Goal: Task Accomplishment & Management: Use online tool/utility

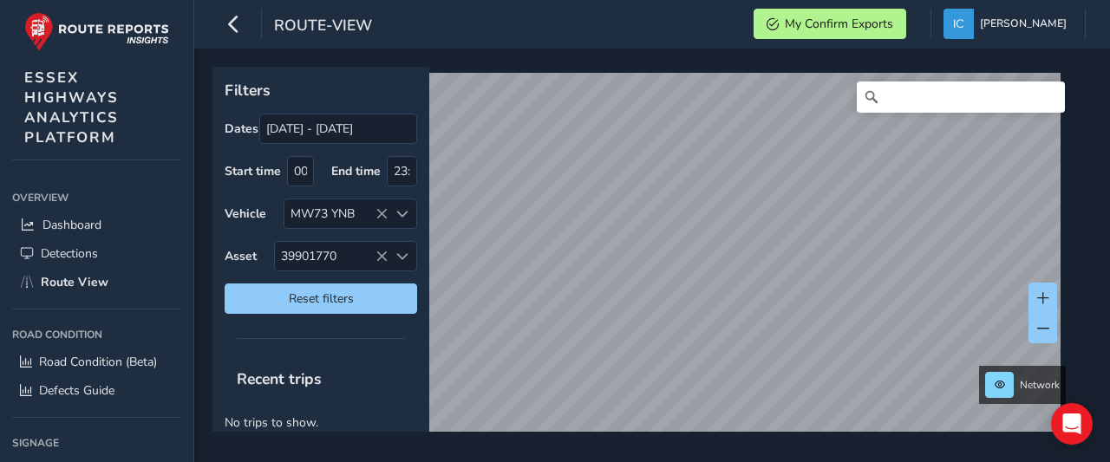
click at [562, 17] on div "route-view My Confirm Exports [PERSON_NAME] Colour Scheme: Dark Dim Light Logou…" at bounding box center [652, 231] width 916 height 462
click at [503, 67] on div "Network" at bounding box center [646, 249] width 867 height 365
click at [500, 22] on div "route-view My Confirm Exports [PERSON_NAME] Colour Scheme: Dark Dim Light Logou…" at bounding box center [652, 231] width 916 height 462
click at [510, 351] on div "Network" at bounding box center [646, 249] width 867 height 365
drag, startPoint x: 501, startPoint y: 68, endPoint x: 568, endPoint y: 437, distance: 375.5
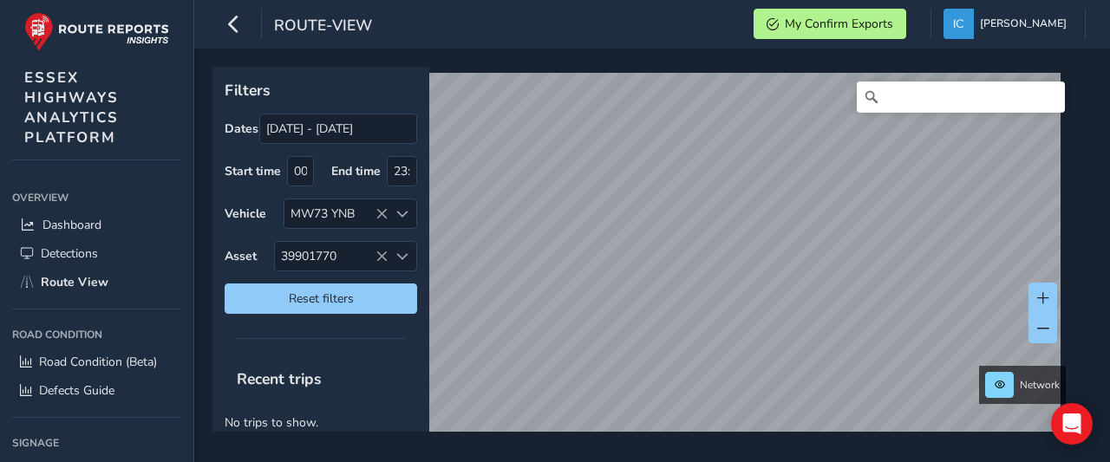
click at [568, 437] on div "Filters Dates [DATE] - [DATE] Start time 00:00 End time 23:59 Vehicle MW73 YNB …" at bounding box center [652, 256] width 916 height 414
click at [609, 459] on div "Filters Dates [DATE] - [DATE] Start time 00:00 End time 23:59 Vehicle MW73 YNB …" at bounding box center [652, 256] width 916 height 414
click at [587, 461] on html "route-view My Confirm Exports [PERSON_NAME] Colour Scheme: Dark Dim Light Logou…" at bounding box center [555, 231] width 1110 height 462
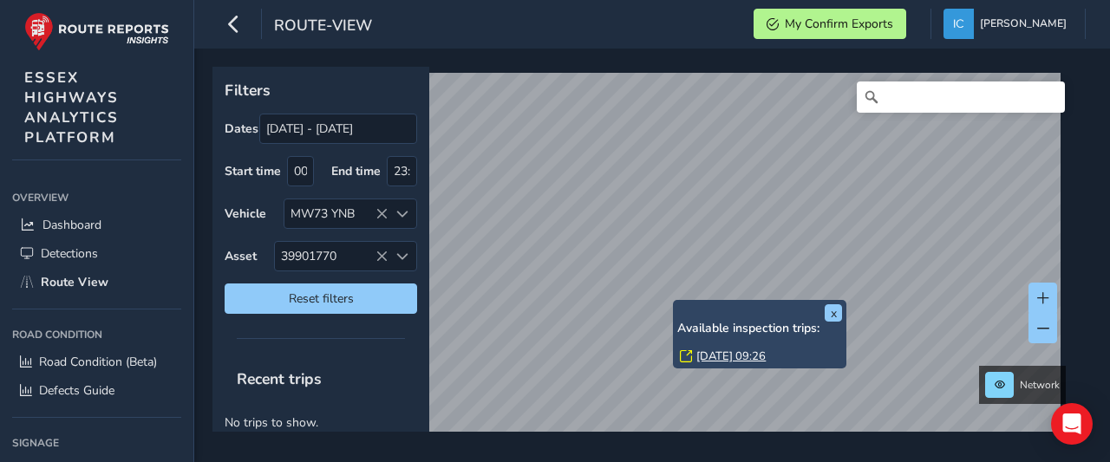
click at [742, 351] on link "[DATE] 09:26" at bounding box center [731, 357] width 69 height 16
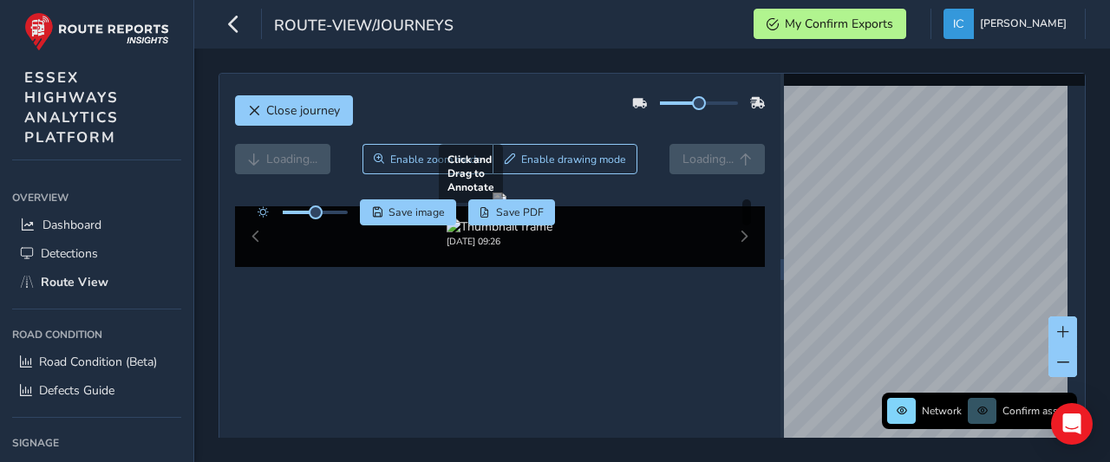
click at [493, 206] on div at bounding box center [500, 200] width 14 height 14
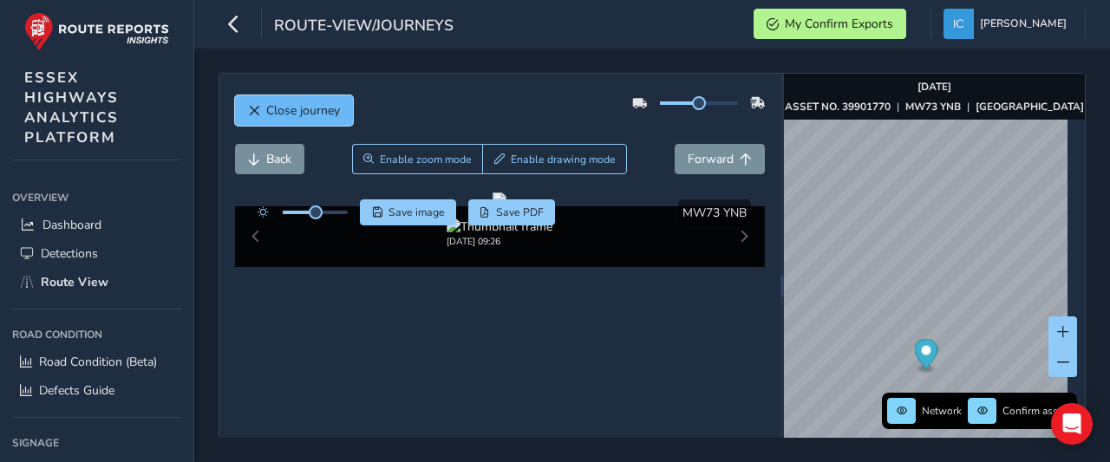
click at [302, 117] on span "Close journey" at bounding box center [303, 110] width 74 height 16
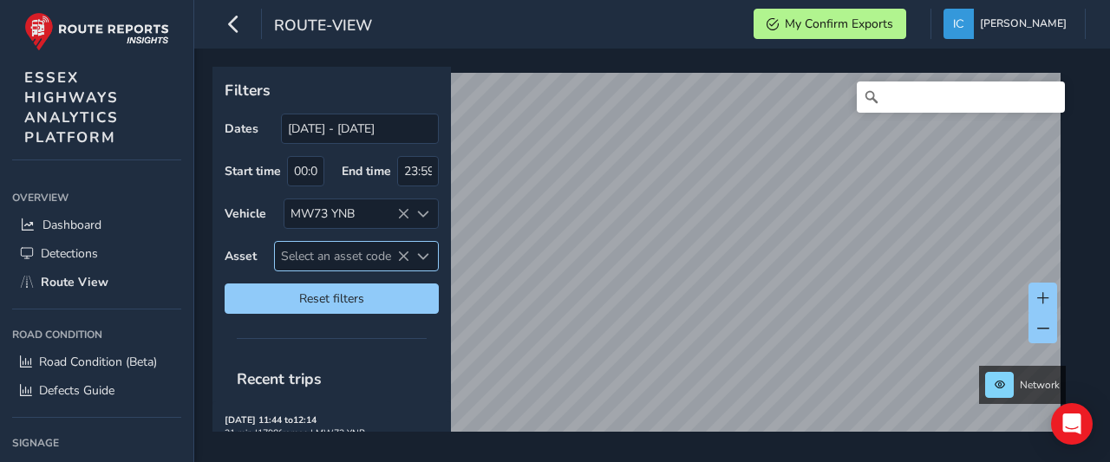
click at [309, 256] on span "Select an asset code" at bounding box center [342, 256] width 134 height 29
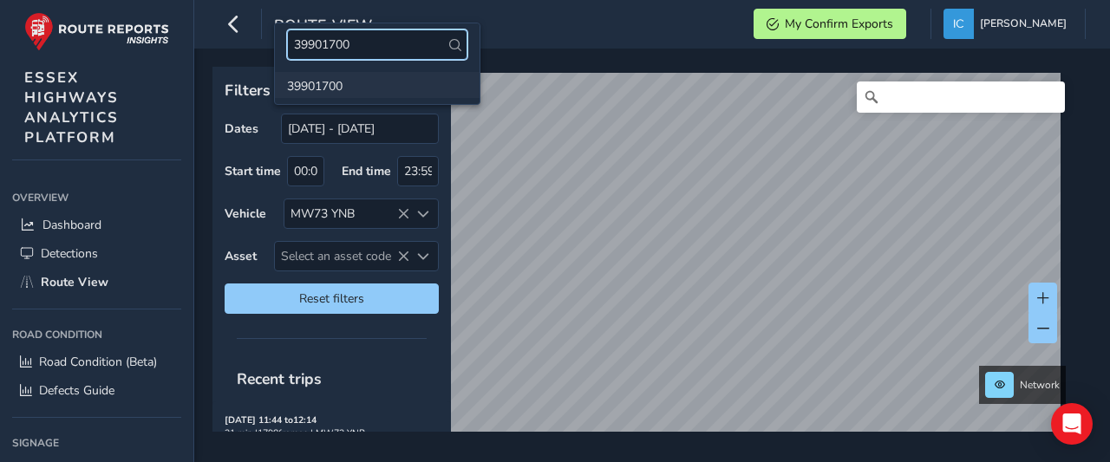
type input "39901700"
click at [324, 88] on li "39901700" at bounding box center [377, 85] width 205 height 26
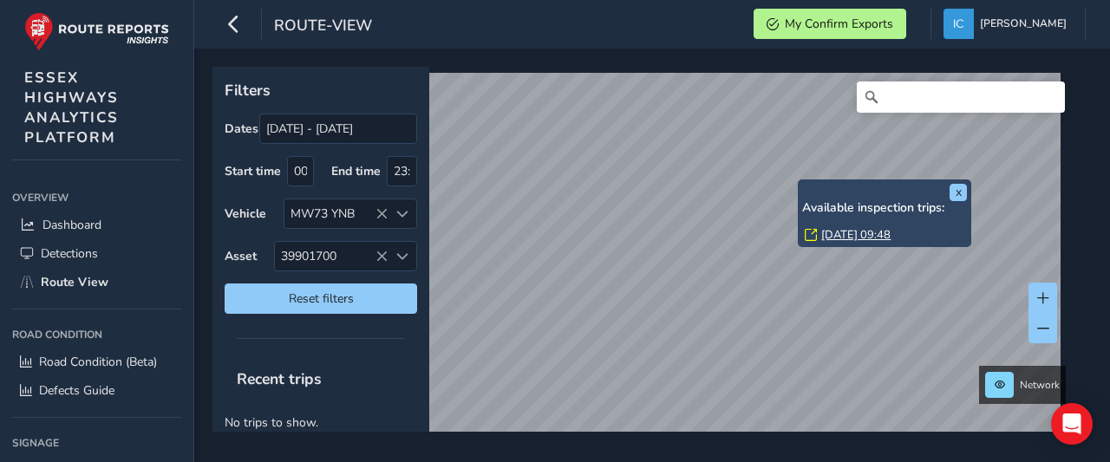
click at [864, 233] on link "[DATE] 09:48" at bounding box center [855, 235] width 69 height 16
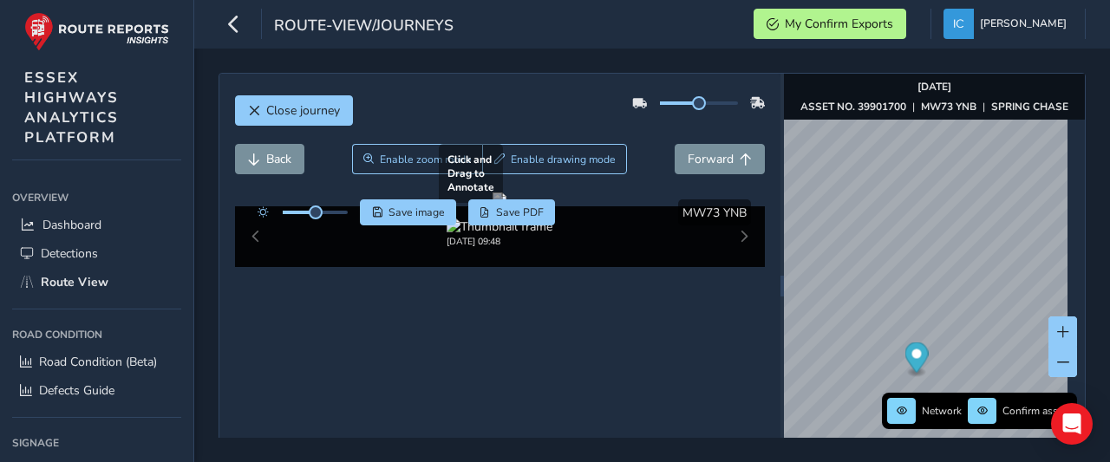
click at [507, 206] on div at bounding box center [500, 200] width 14 height 14
click at [493, 206] on div at bounding box center [500, 200] width 14 height 14
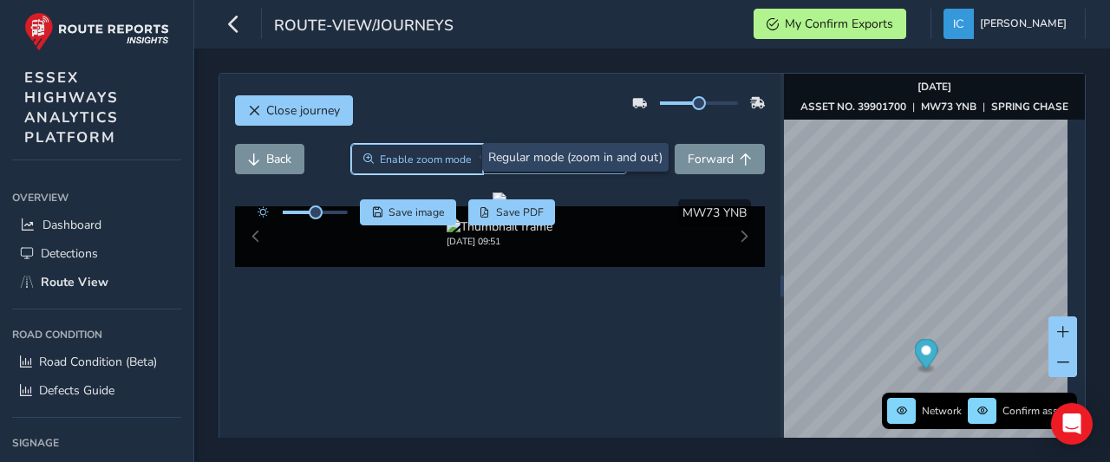
click at [431, 160] on span "Enable zoom mode" at bounding box center [426, 160] width 92 height 14
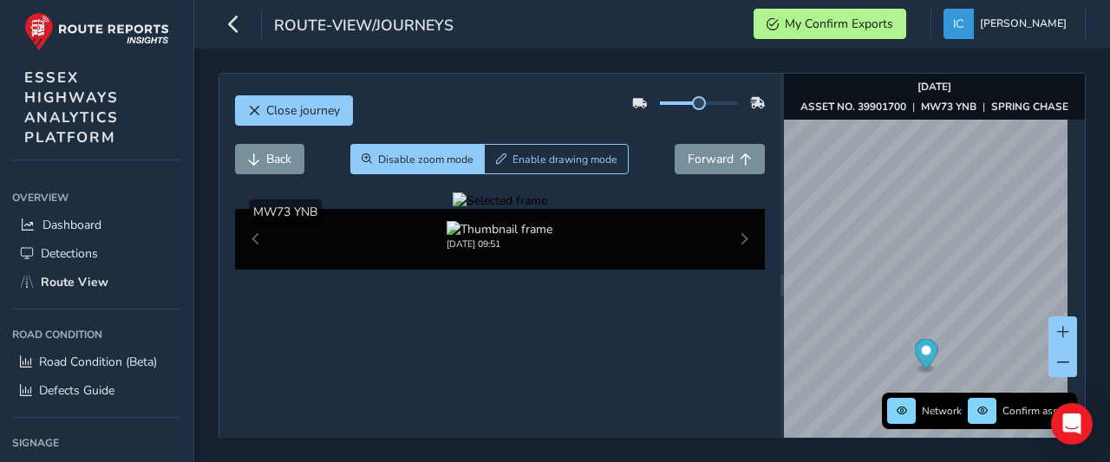
click at [547, 209] on div at bounding box center [500, 201] width 95 height 16
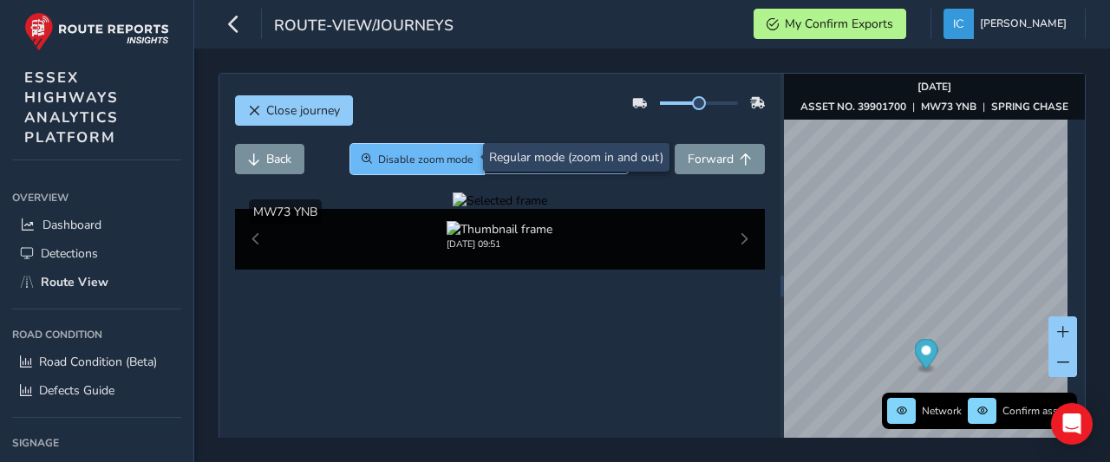
click at [389, 153] on span "Disable zoom mode" at bounding box center [425, 160] width 95 height 14
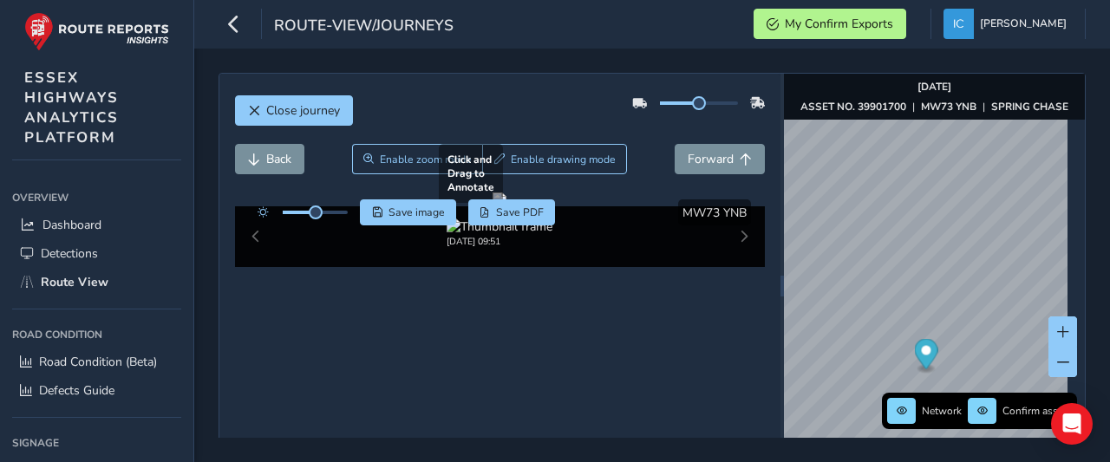
click at [493, 206] on div at bounding box center [500, 200] width 14 height 14
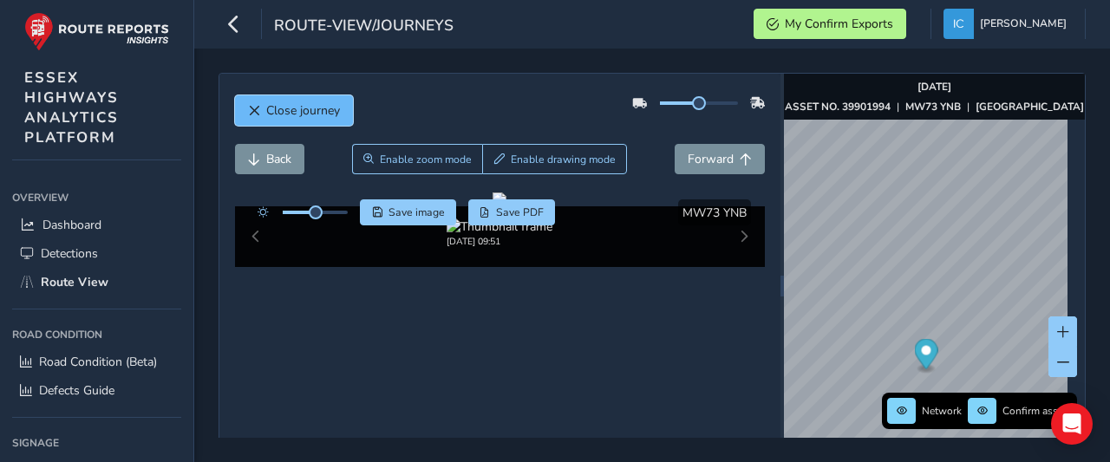
click at [300, 112] on span "Close journey" at bounding box center [303, 110] width 74 height 16
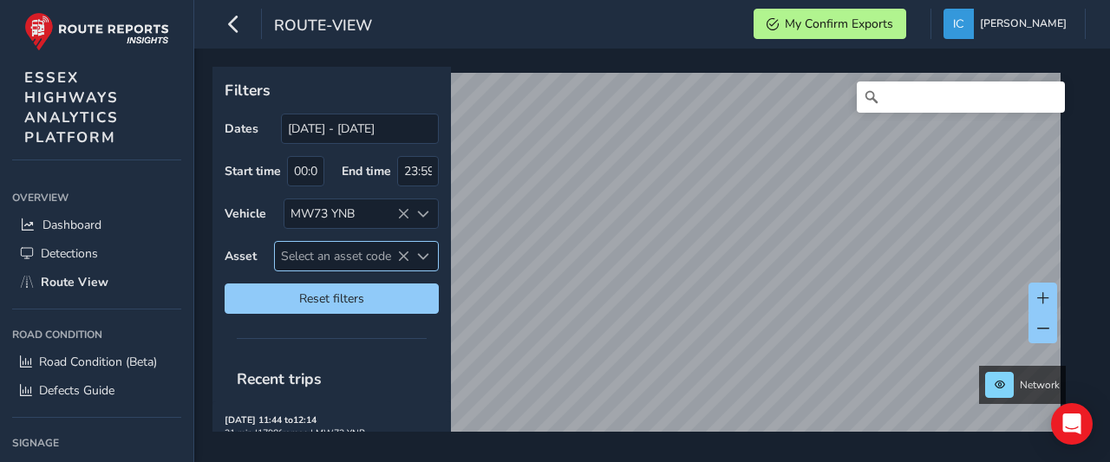
click at [296, 266] on span "Select an asset code" at bounding box center [342, 256] width 134 height 29
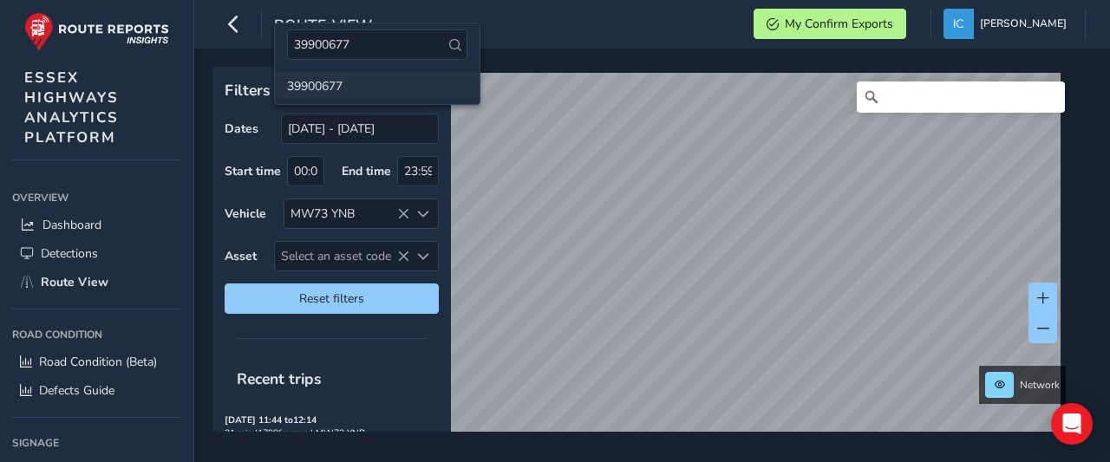
type input "39900677"
click at [339, 81] on li "39900677" at bounding box center [377, 85] width 205 height 26
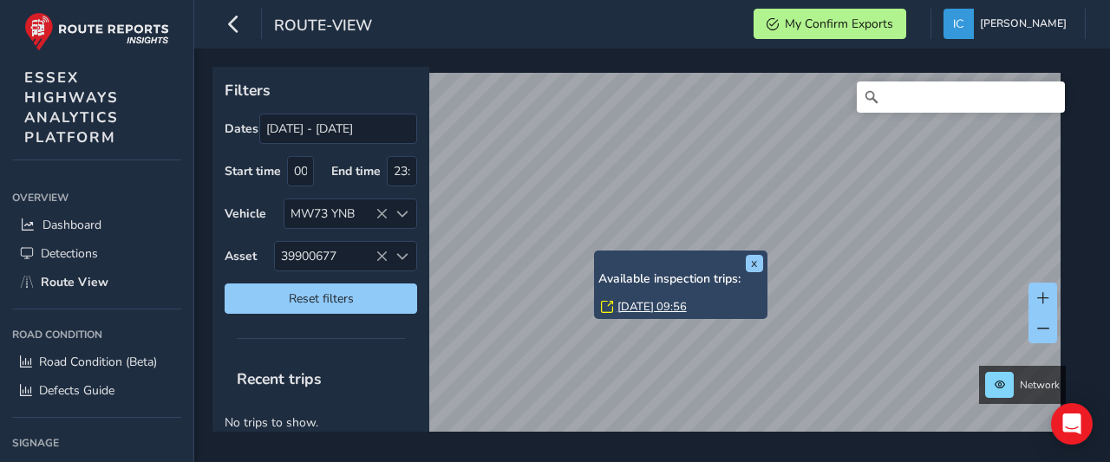
click at [649, 309] on link "[DATE] 09:56" at bounding box center [652, 307] width 69 height 16
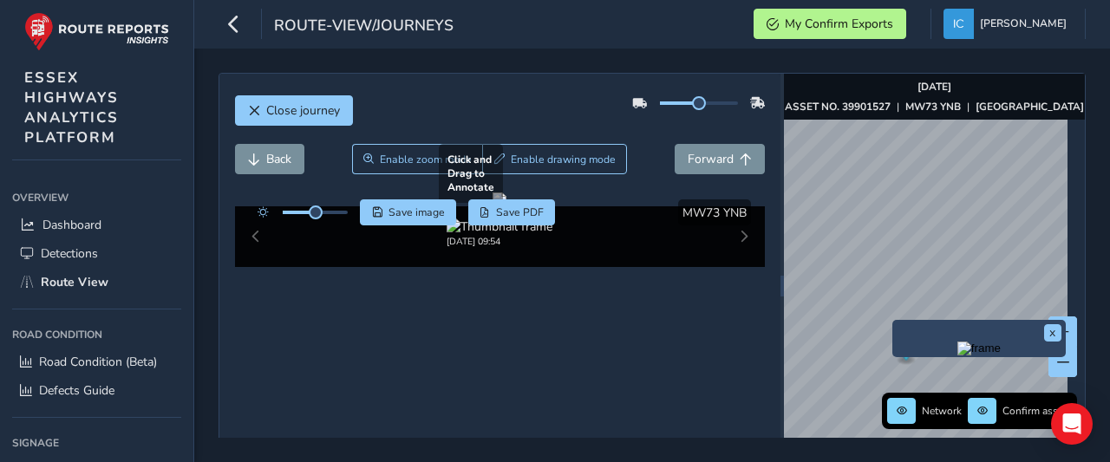
click at [507, 206] on div at bounding box center [500, 200] width 14 height 14
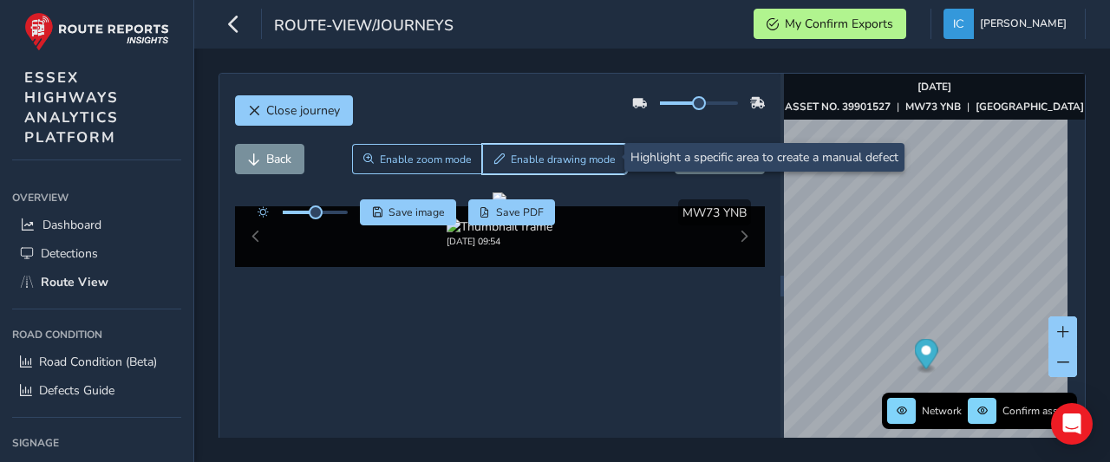
click at [568, 157] on span "Enable drawing mode" at bounding box center [563, 160] width 105 height 14
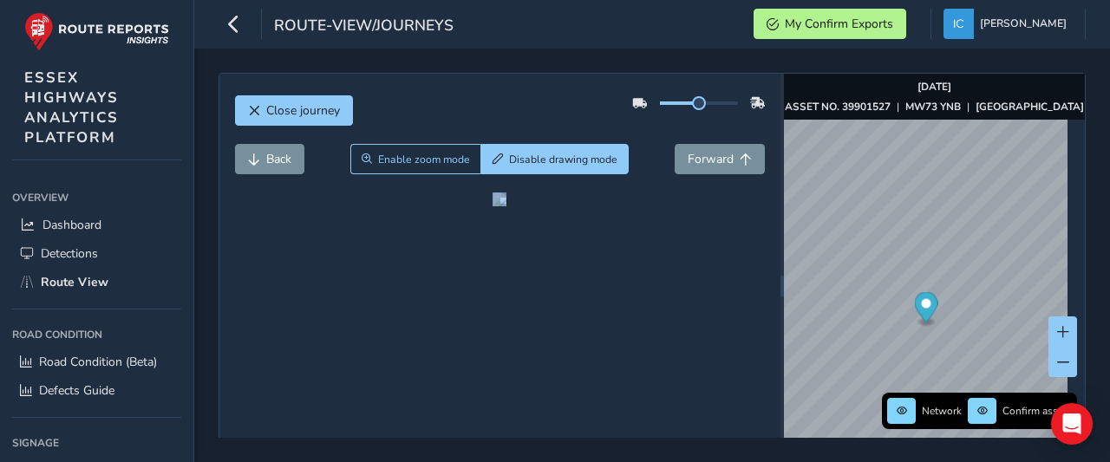
drag, startPoint x: 519, startPoint y: 308, endPoint x: 758, endPoint y: 445, distance: 275.9
click at [758, 445] on div "Close journey Back Enable zoom mode Disable drawing mode Forward Click and Drag…" at bounding box center [652, 256] width 916 height 414
click at [507, 206] on div at bounding box center [500, 200] width 14 height 14
drag, startPoint x: 524, startPoint y: 322, endPoint x: 751, endPoint y: 431, distance: 252.2
click at [507, 206] on div at bounding box center [500, 200] width 14 height 14
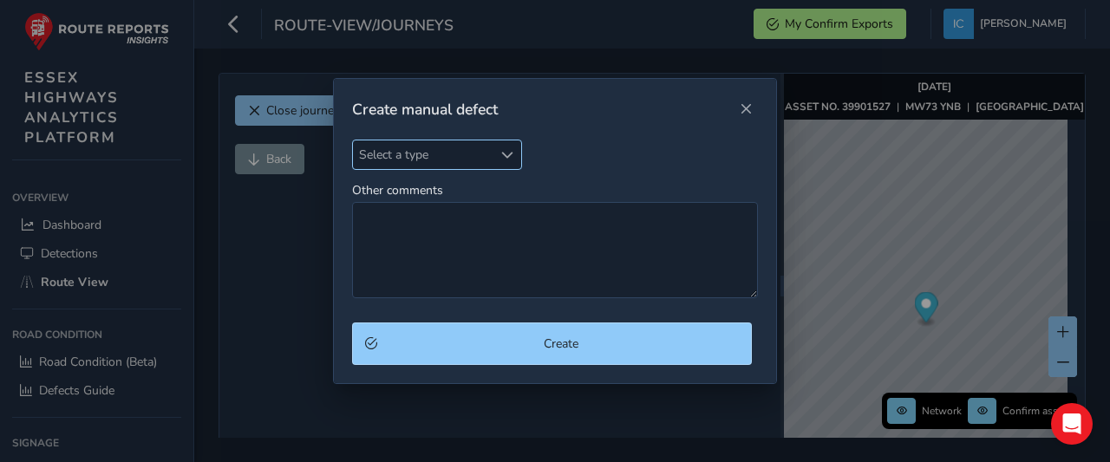
click at [387, 165] on span "Select a type" at bounding box center [423, 155] width 140 height 29
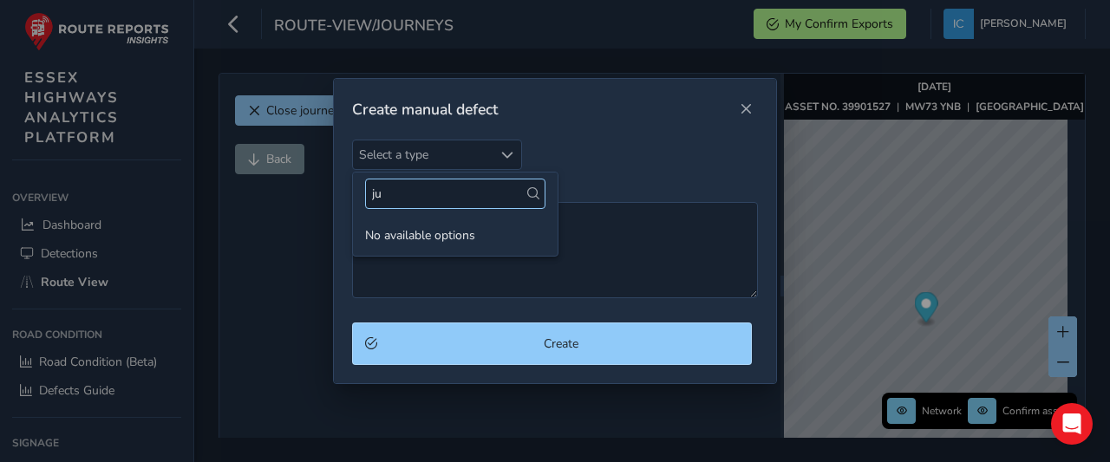
type input "j"
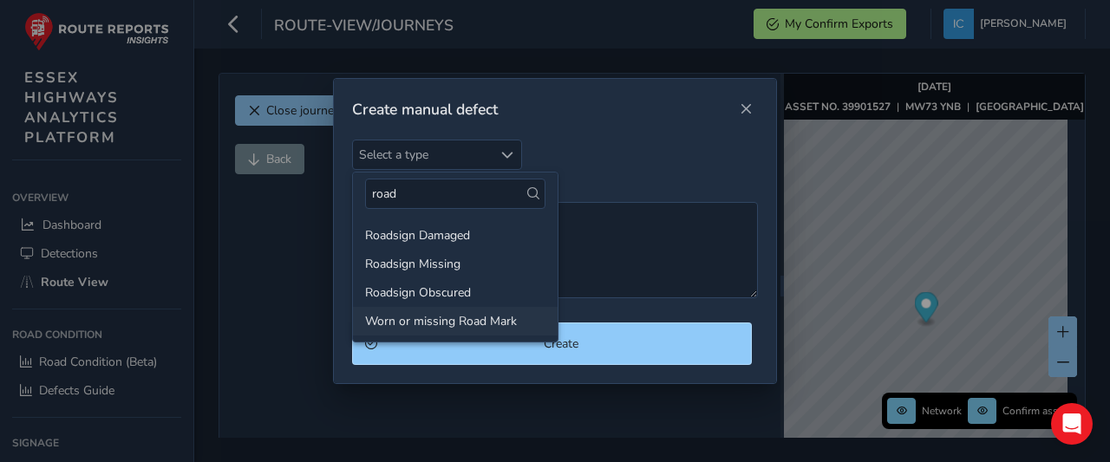
type input "road"
click at [419, 315] on li "Worn or missing Road Mark" at bounding box center [455, 321] width 205 height 29
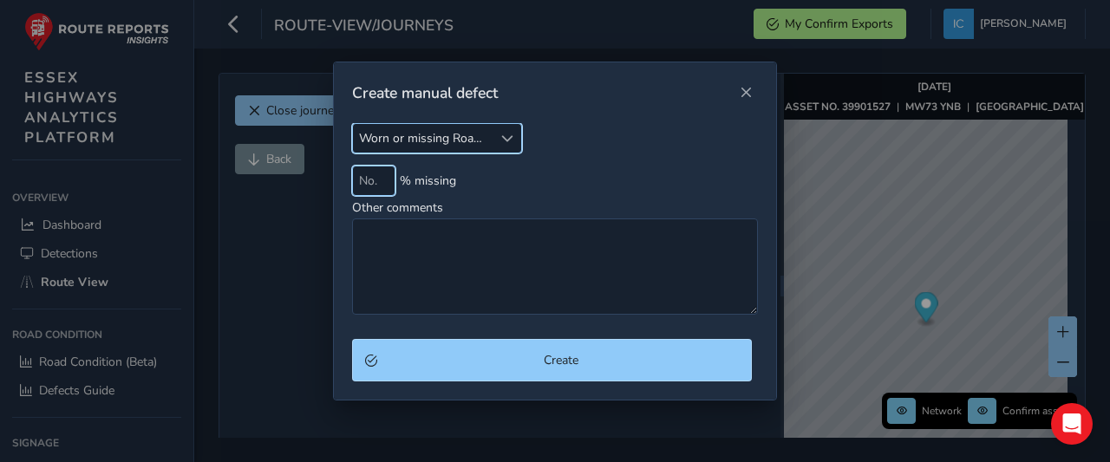
click at [374, 186] on input at bounding box center [373, 181] width 43 height 30
type input "50"
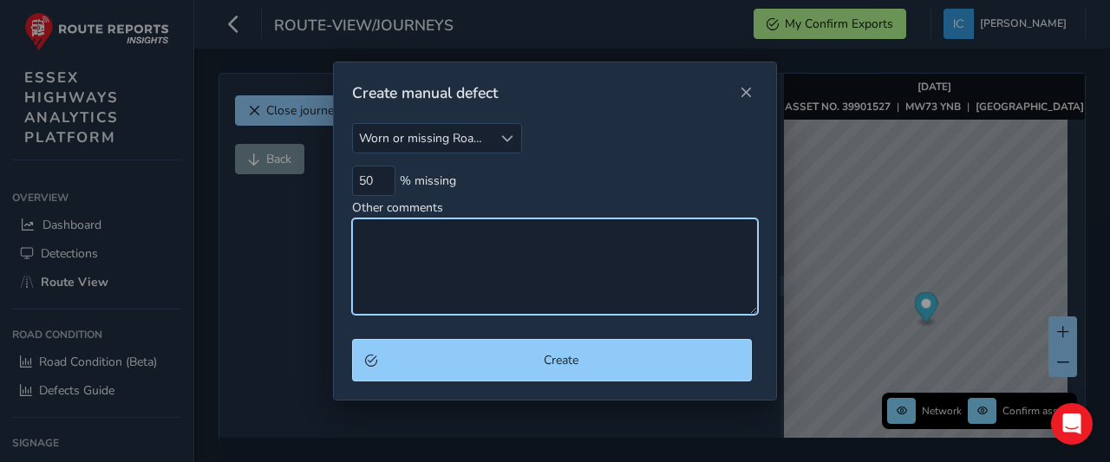
click at [359, 226] on textarea "Other comments" at bounding box center [555, 267] width 406 height 96
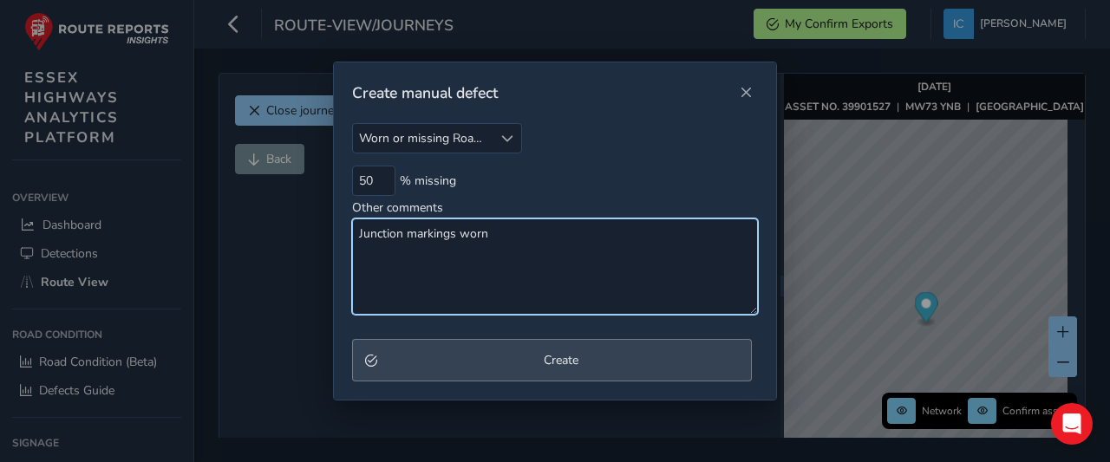
type textarea "Junction markings worn"
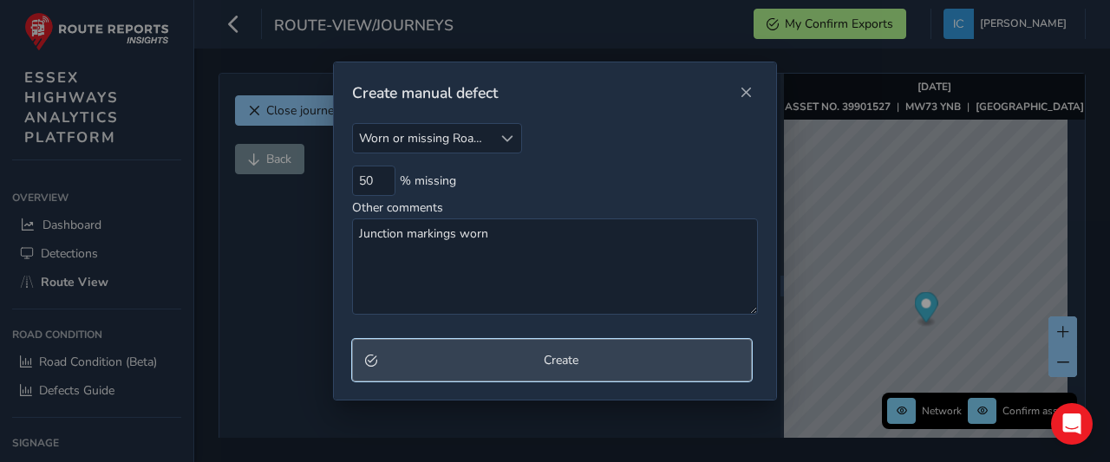
click at [545, 360] on span "Create" at bounding box center [561, 360] width 356 height 16
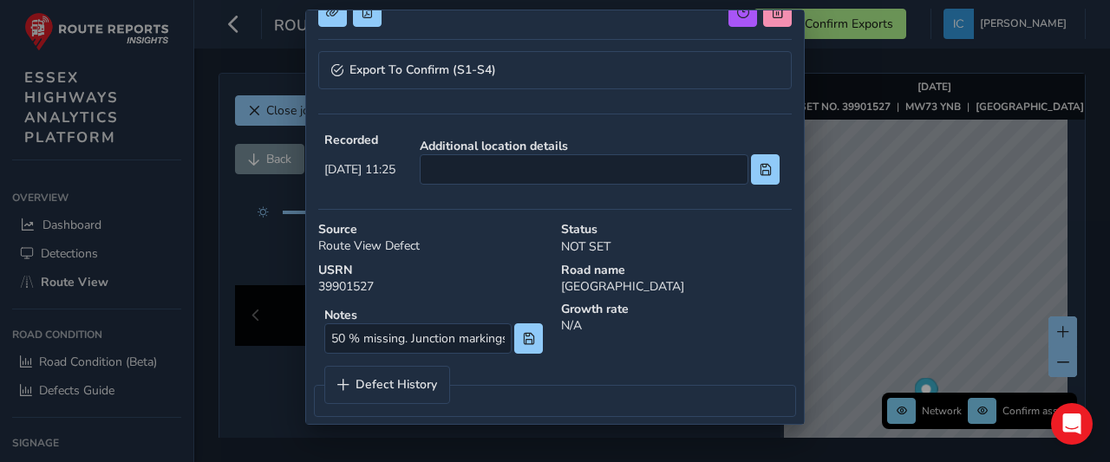
scroll to position [370, 0]
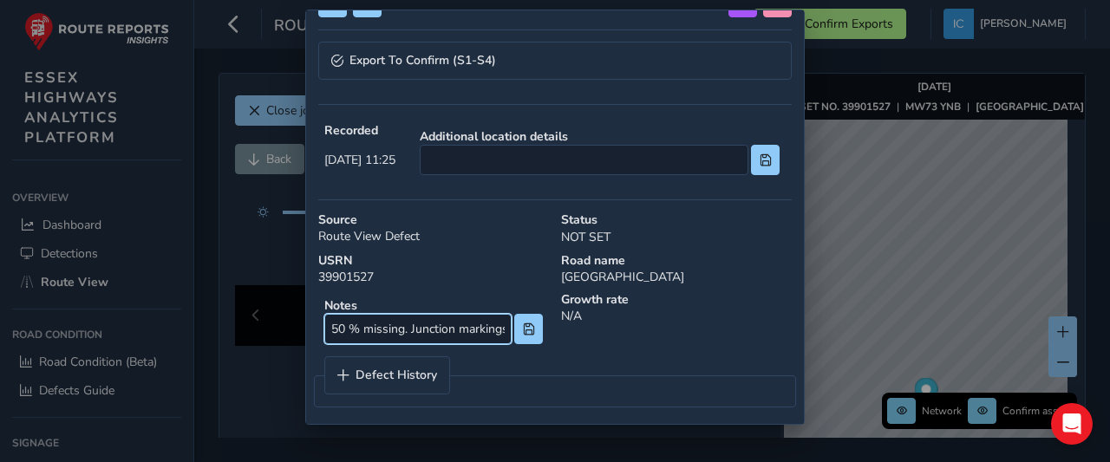
click at [328, 322] on input "50 % missing. Junction markings worn" at bounding box center [417, 329] width 187 height 30
type input ">50 % missing. Junction markings worn"
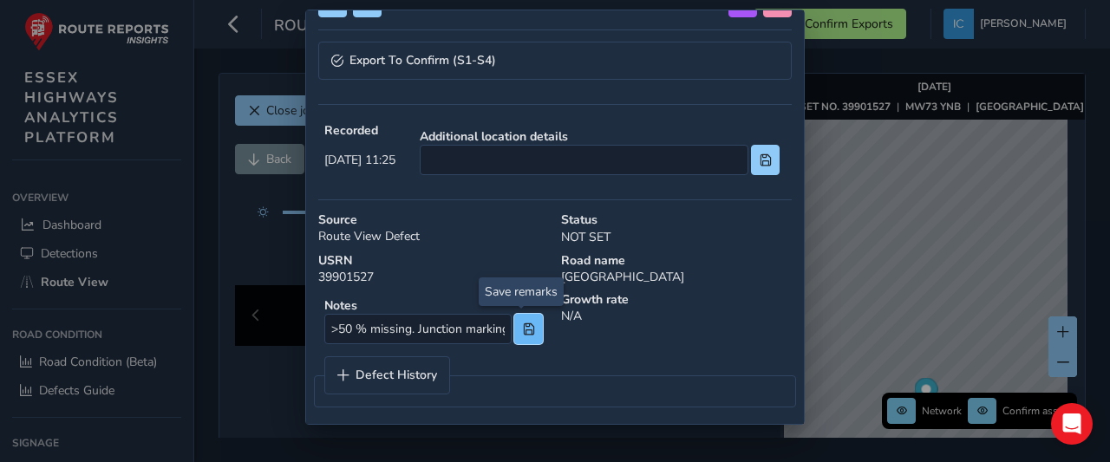
click at [523, 326] on span at bounding box center [529, 330] width 12 height 12
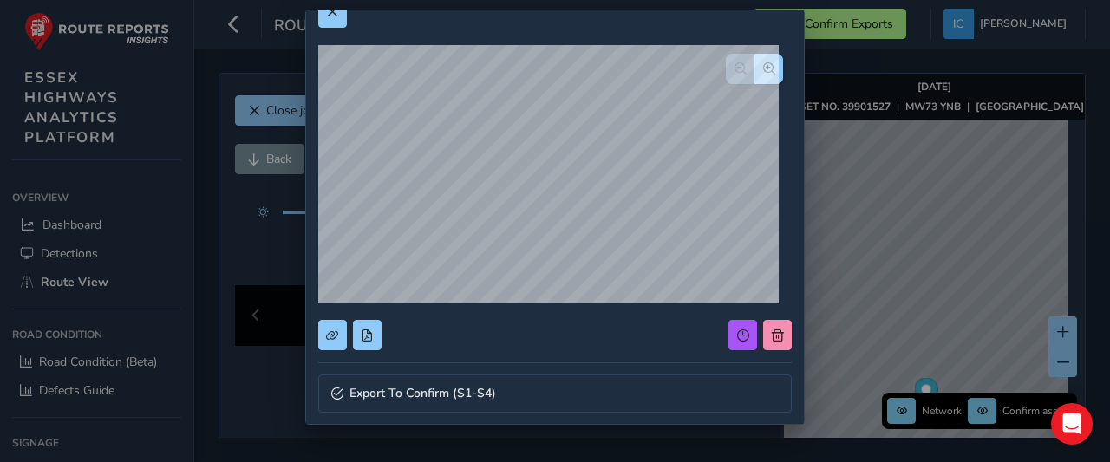
scroll to position [87, 0]
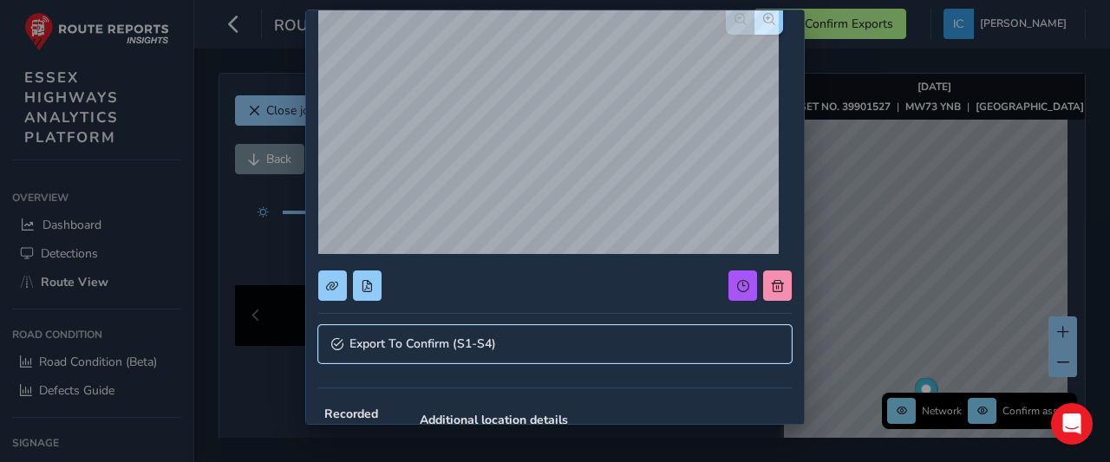
click at [438, 346] on span "Export To Confirm (S1-S4)" at bounding box center [423, 344] width 147 height 12
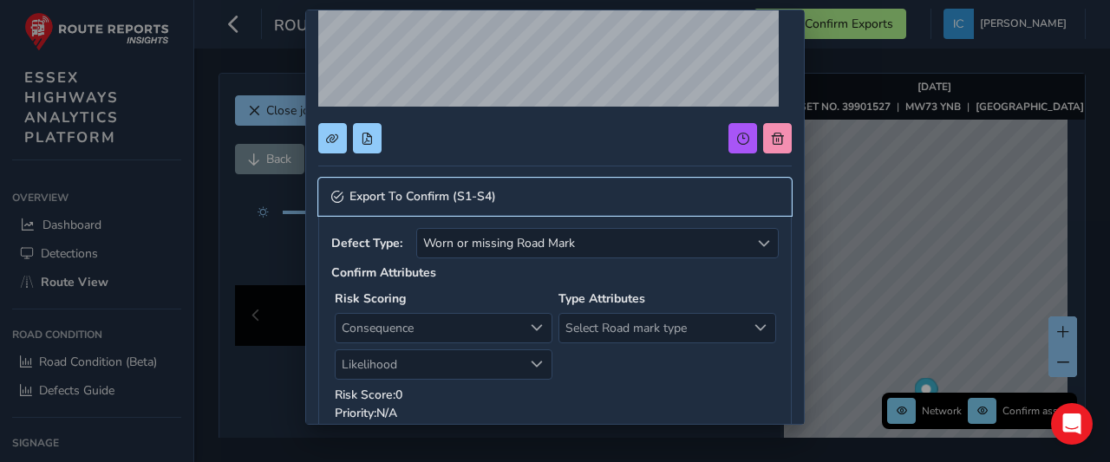
scroll to position [260, 0]
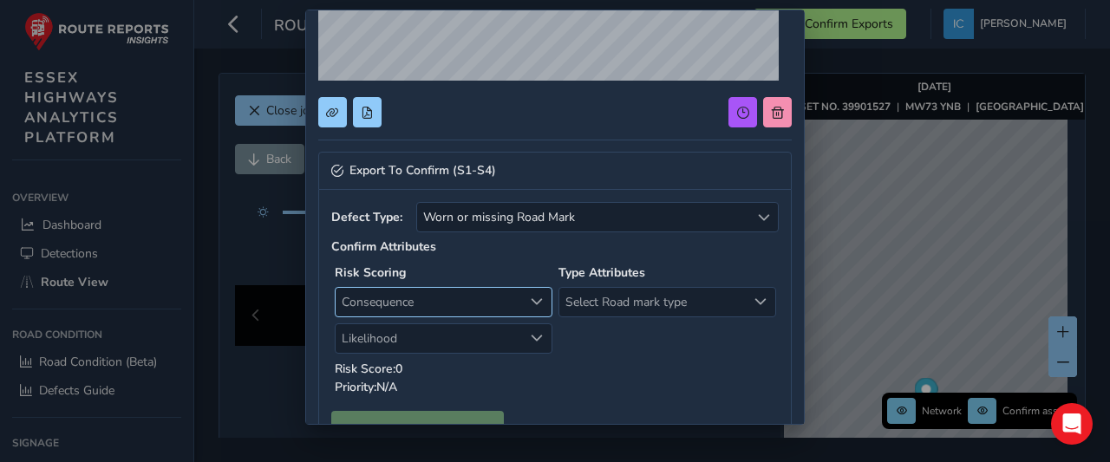
click at [383, 296] on span "Consequence" at bounding box center [429, 302] width 187 height 29
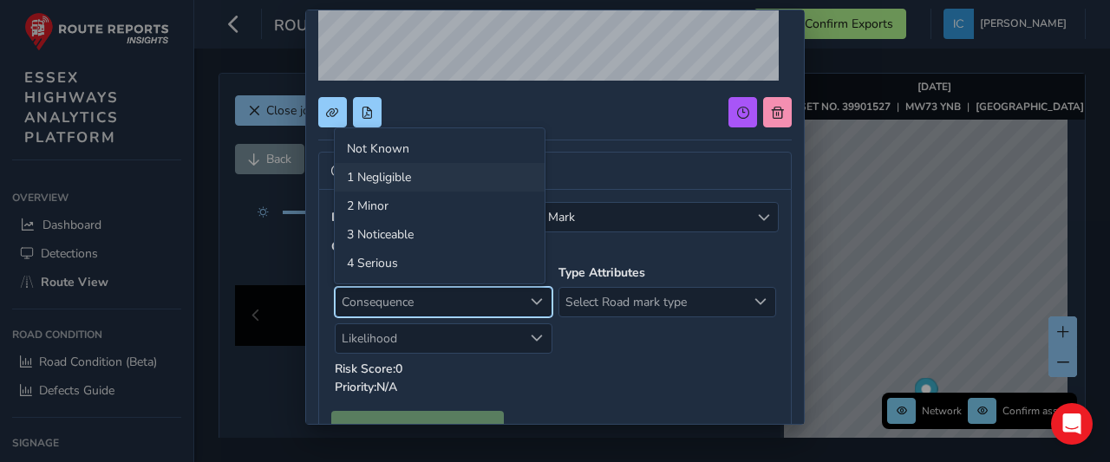
click at [373, 176] on li "1 Negligible" at bounding box center [440, 177] width 210 height 29
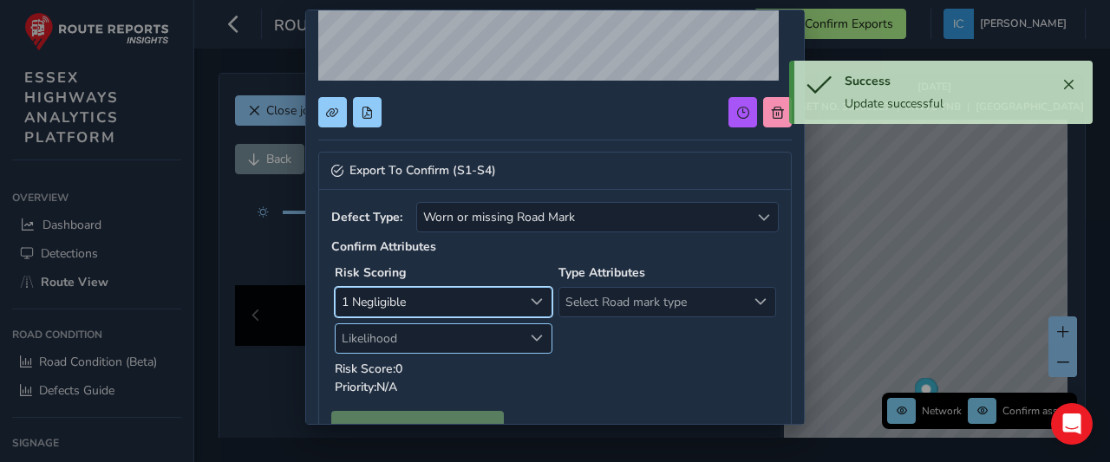
click at [372, 341] on span "Likelihood" at bounding box center [429, 338] width 187 height 29
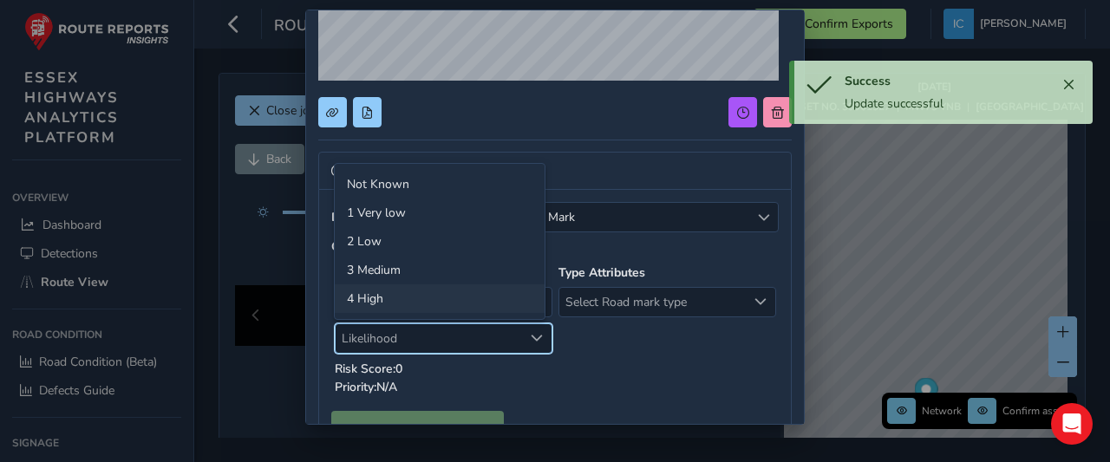
click at [383, 297] on li "4 High" at bounding box center [440, 299] width 210 height 29
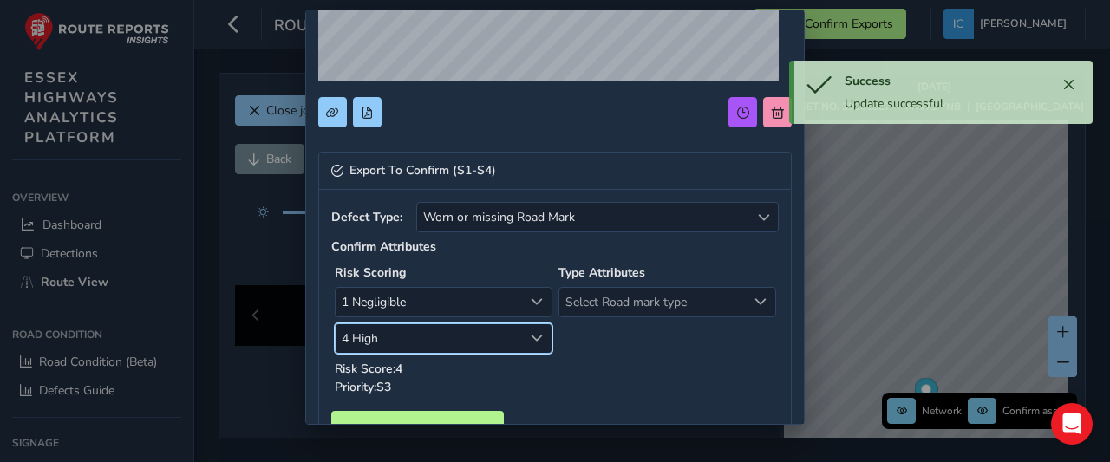
scroll to position [347, 0]
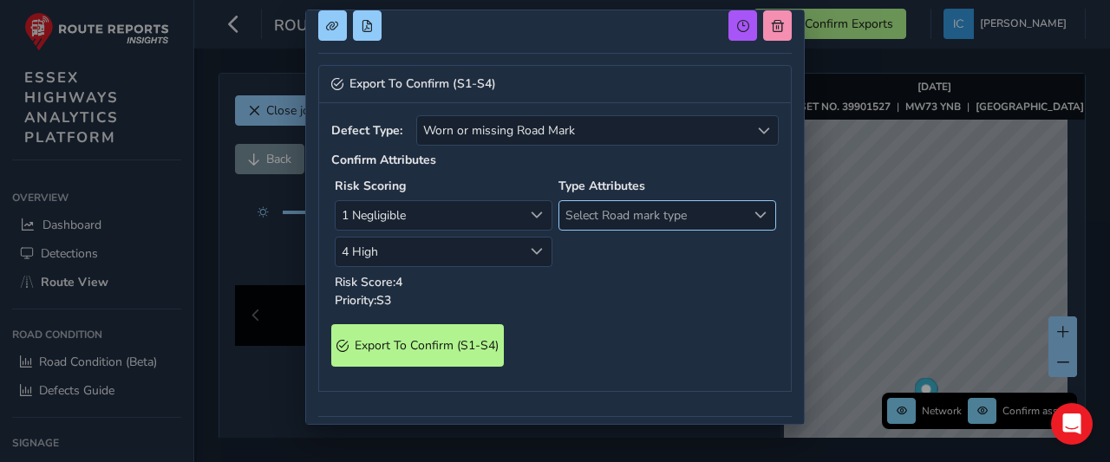
click at [605, 213] on span "Select Road mark type" at bounding box center [652, 215] width 187 height 29
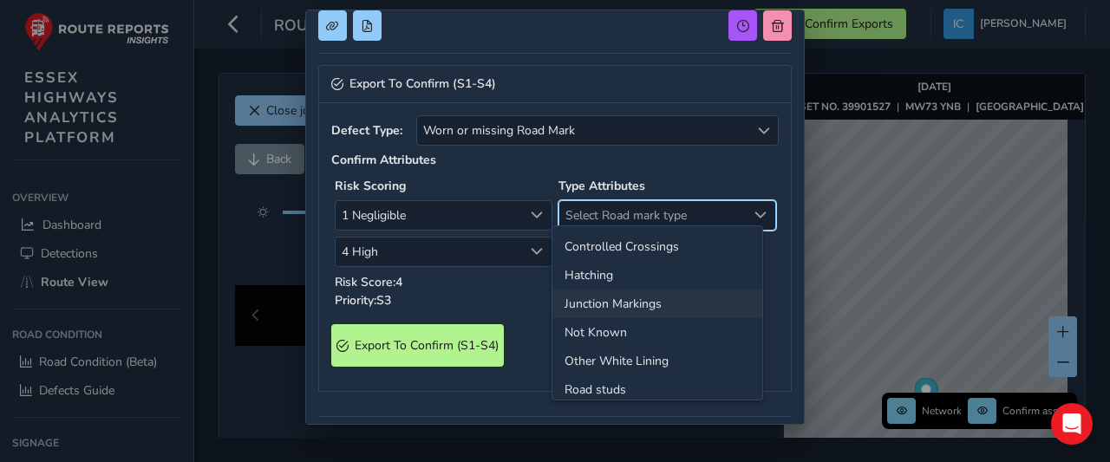
click at [607, 302] on li "Junction Markings" at bounding box center [658, 304] width 210 height 29
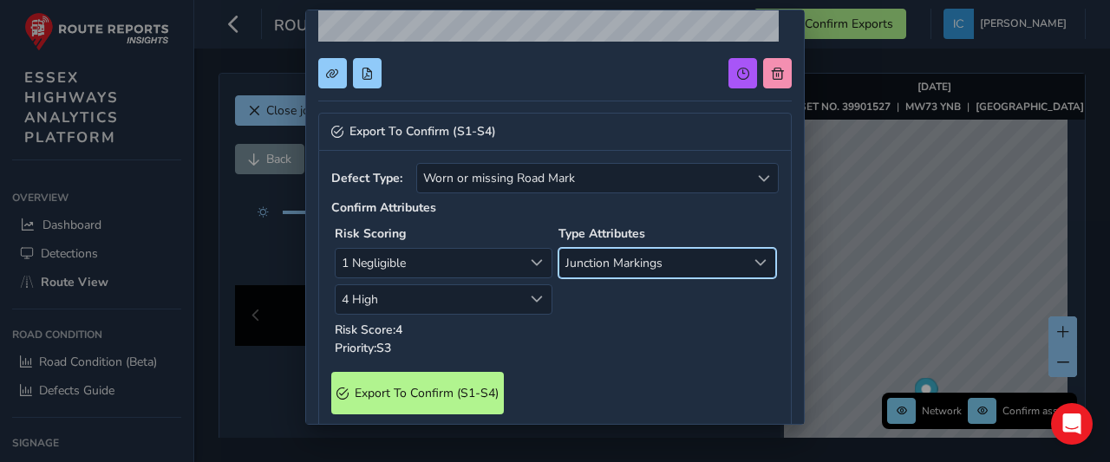
scroll to position [308, 0]
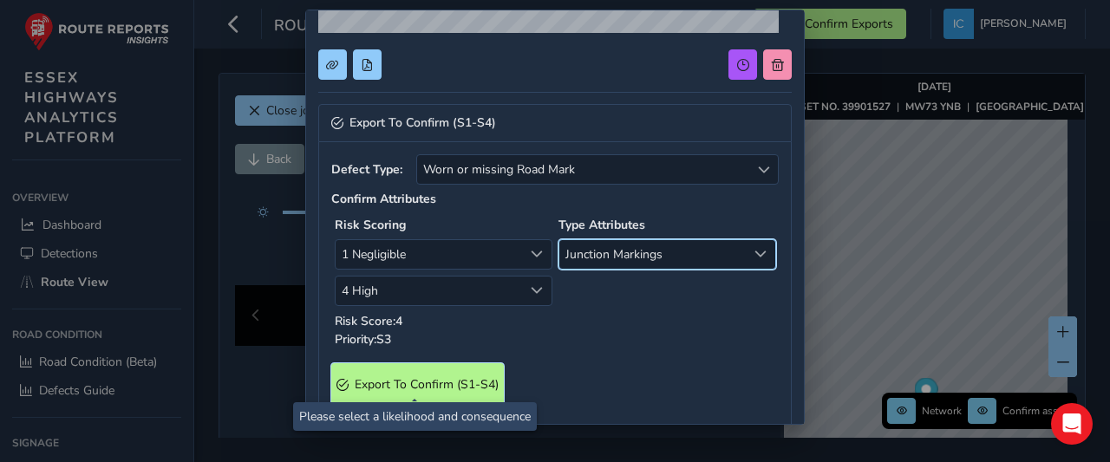
click at [448, 377] on span "Export To Confirm (S1-S4)" at bounding box center [427, 384] width 144 height 16
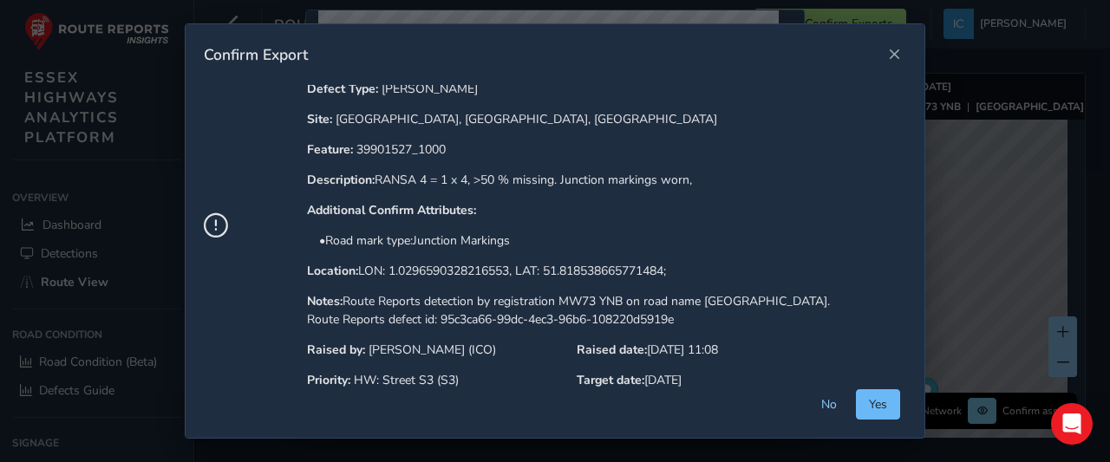
click at [878, 406] on span "Yes" at bounding box center [878, 404] width 18 height 16
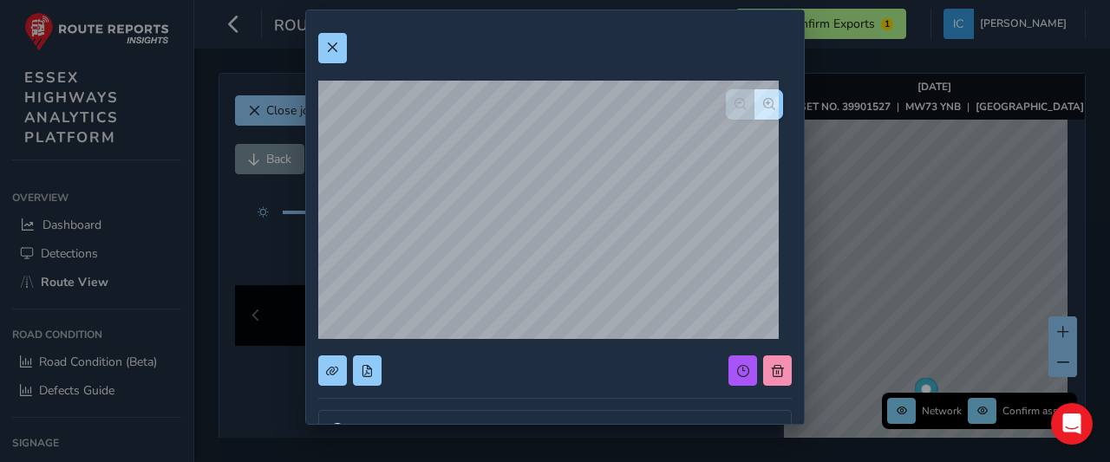
scroll to position [0, 0]
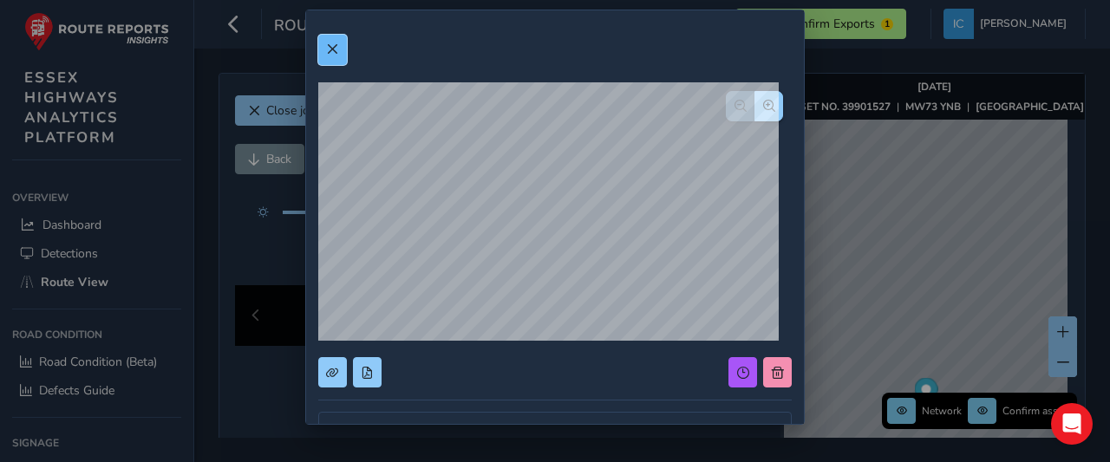
click at [333, 56] on button at bounding box center [332, 50] width 29 height 30
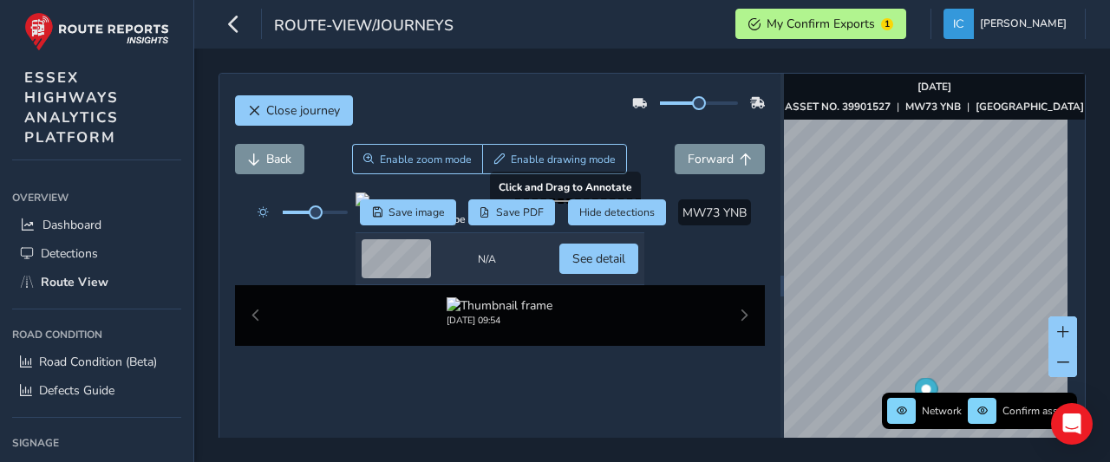
click at [468, 206] on div at bounding box center [500, 200] width 289 height 14
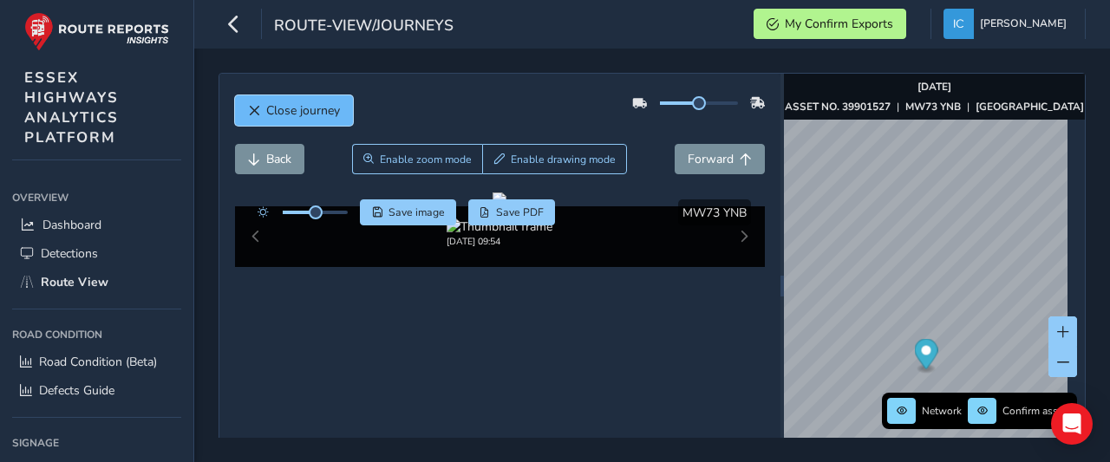
click at [303, 119] on button "Close journey" at bounding box center [294, 110] width 118 height 30
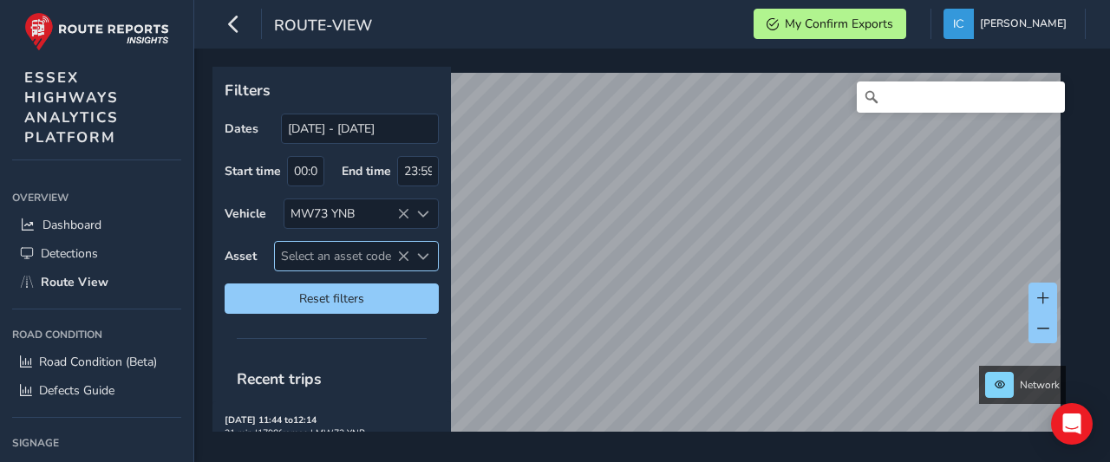
click at [291, 253] on span "Select an asset code" at bounding box center [342, 256] width 134 height 29
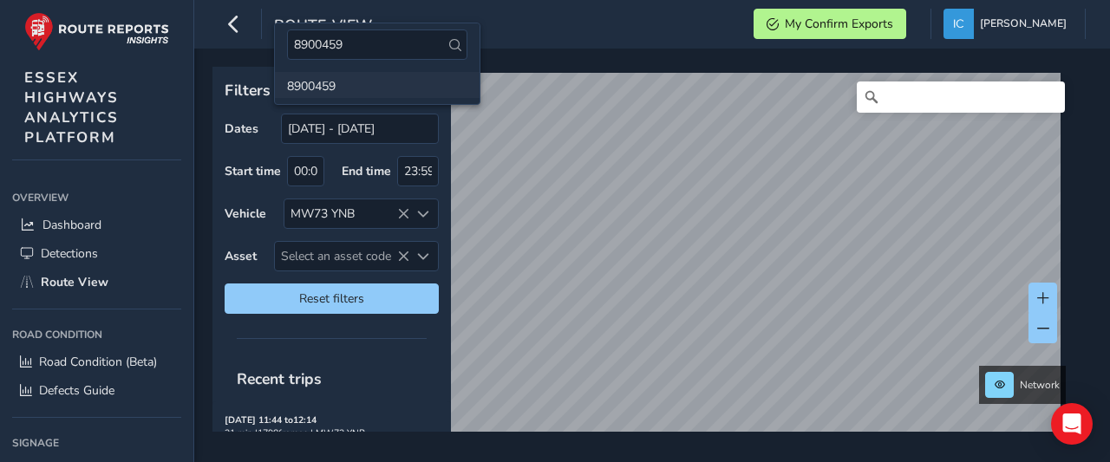
type input "8900459"
click at [295, 91] on li "8900459" at bounding box center [377, 85] width 205 height 26
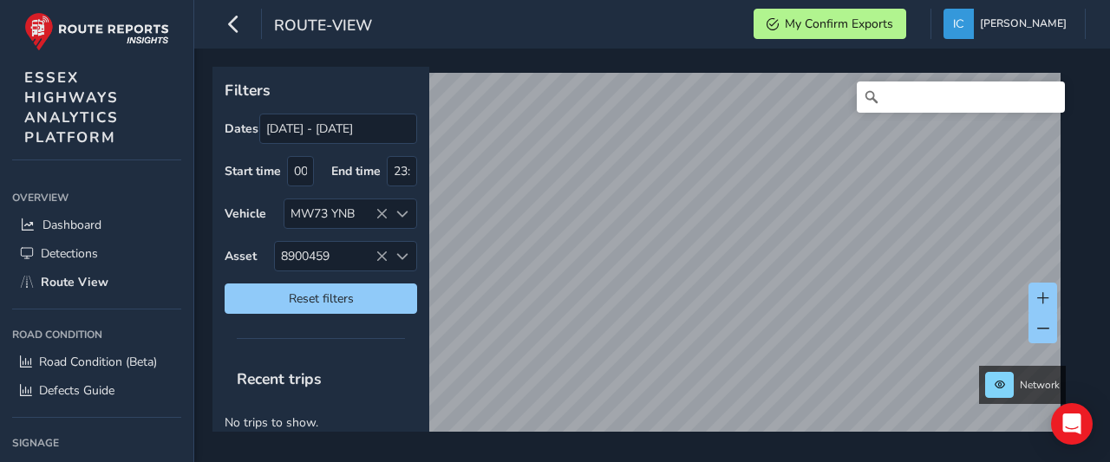
click at [450, 0] on html "route-view My Confirm Exports [PERSON_NAME] Colour Scheme: Dark Dim Light Logou…" at bounding box center [555, 231] width 1110 height 462
click at [770, 450] on div "Filters Dates [DATE] - [DATE] Start time 00:00 End time 23:59 Vehicle MW73 YNB …" at bounding box center [652, 256] width 916 height 414
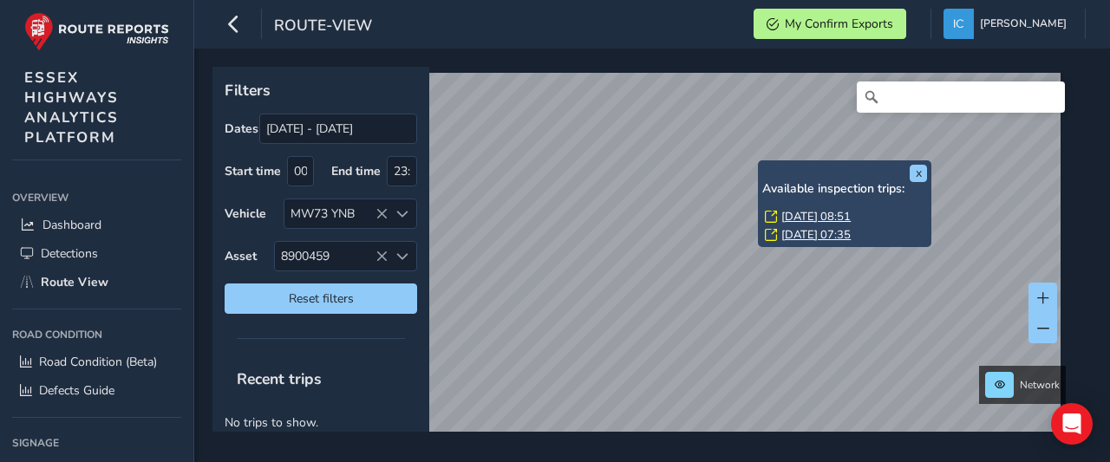
click at [851, 232] on link "[DATE] 07:35" at bounding box center [816, 235] width 69 height 16
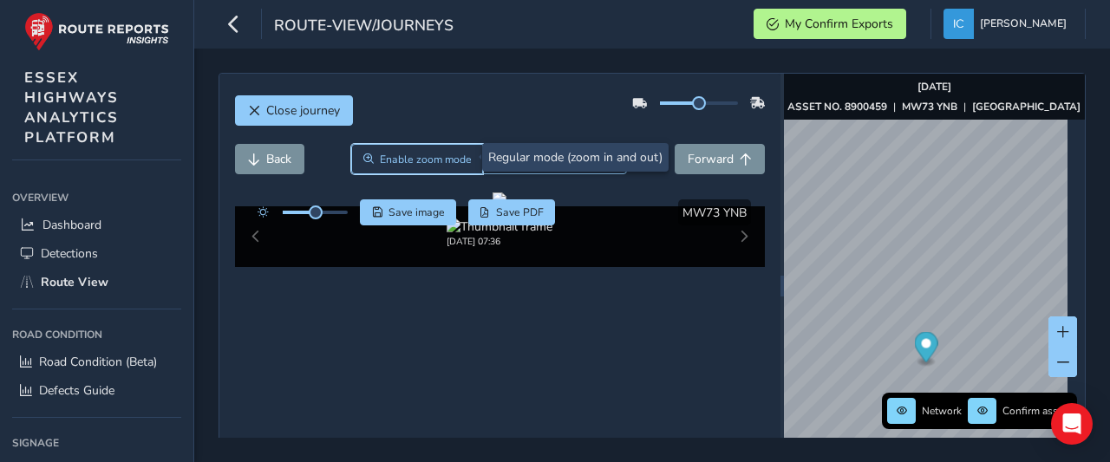
click at [418, 161] on span "Enable zoom mode" at bounding box center [426, 160] width 92 height 14
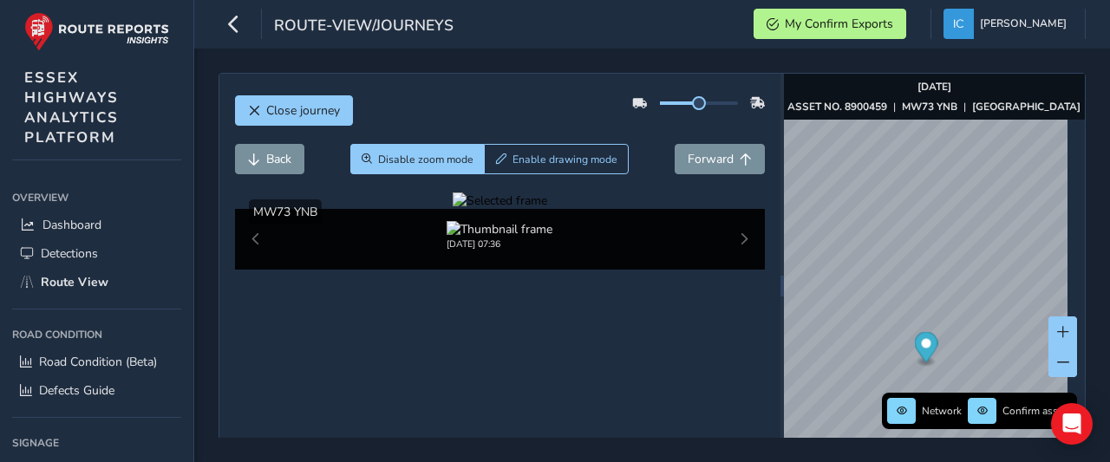
click at [453, 209] on div at bounding box center [500, 201] width 95 height 16
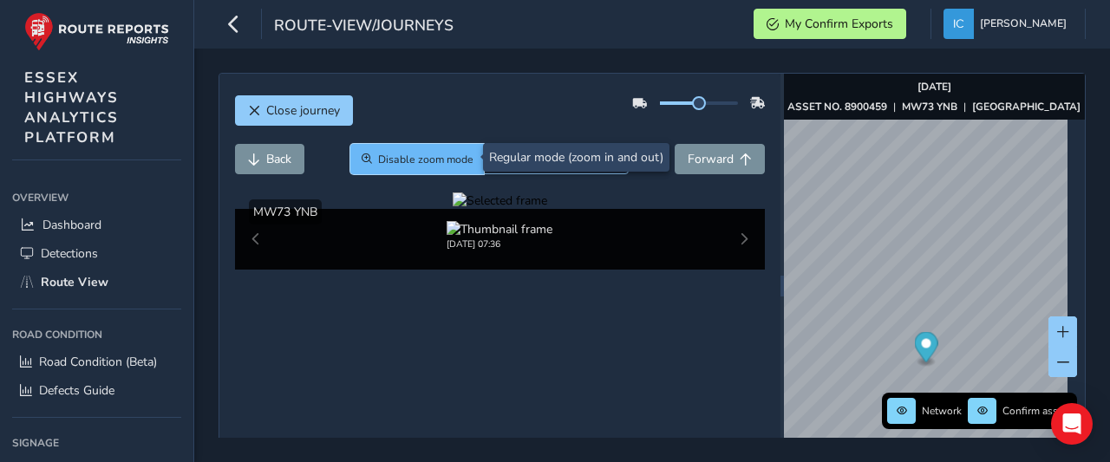
click at [421, 167] on button "Disable zoom mode" at bounding box center [417, 159] width 134 height 30
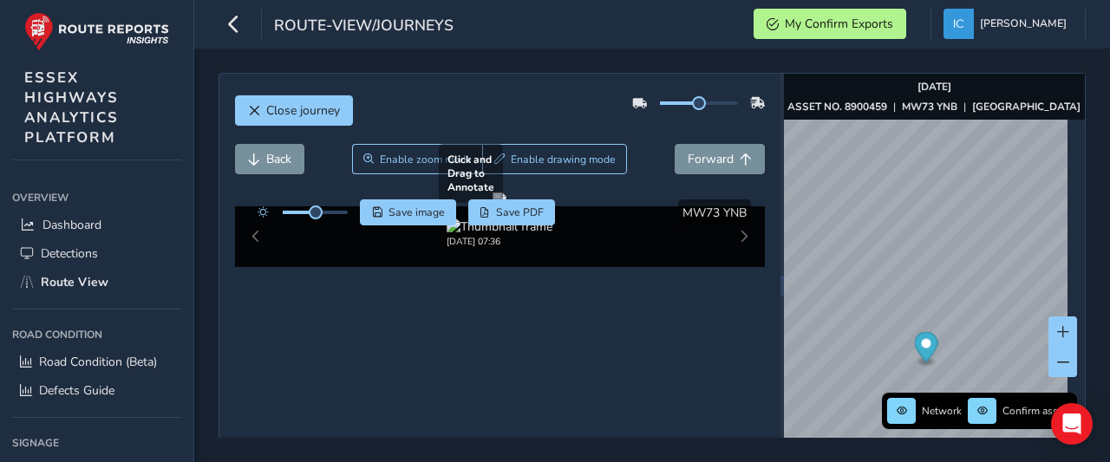
click at [493, 206] on div at bounding box center [500, 200] width 14 height 14
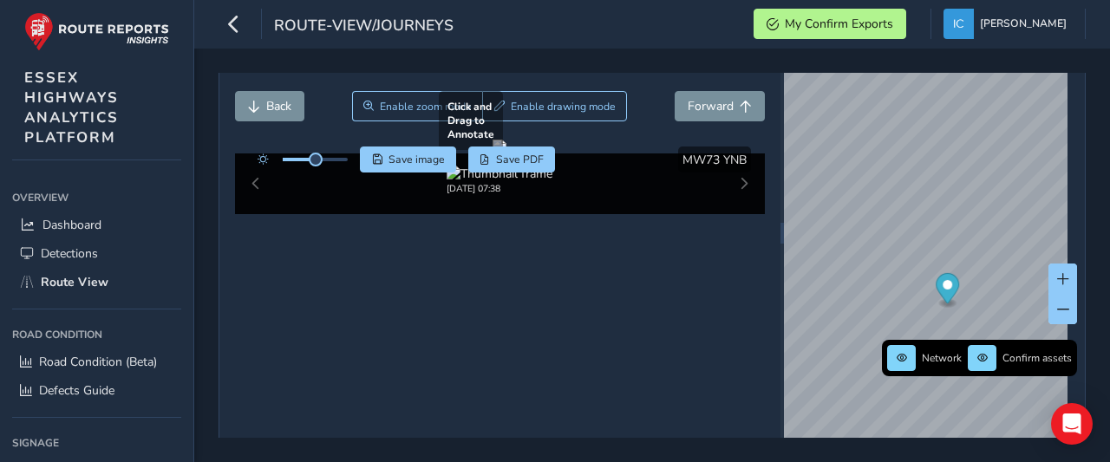
scroll to position [49, 0]
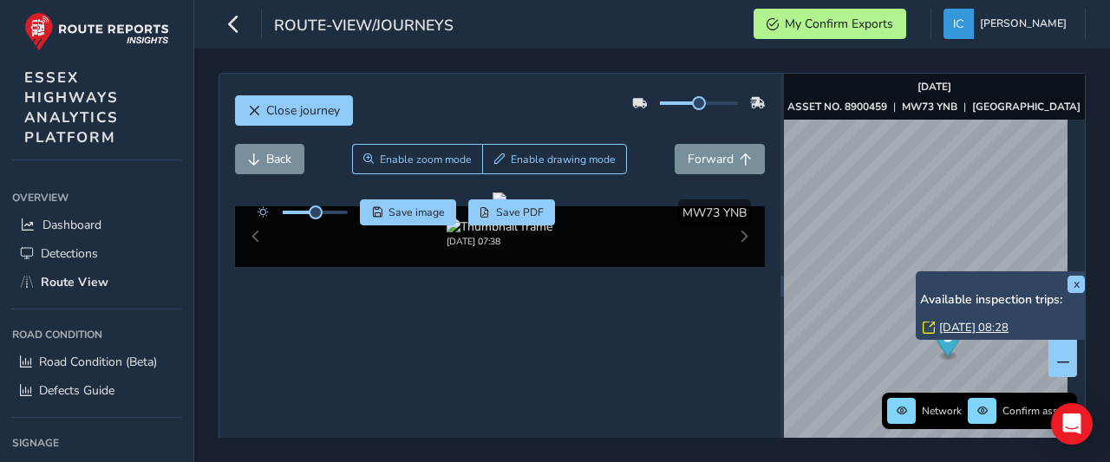
click at [965, 330] on link "[DATE] 08:28" at bounding box center [973, 328] width 69 height 16
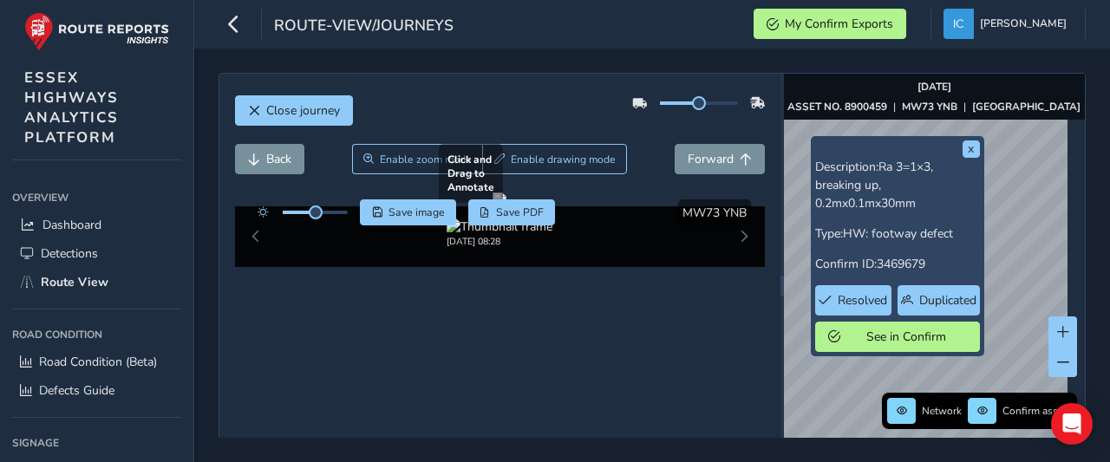
click at [493, 206] on div at bounding box center [500, 200] width 14 height 14
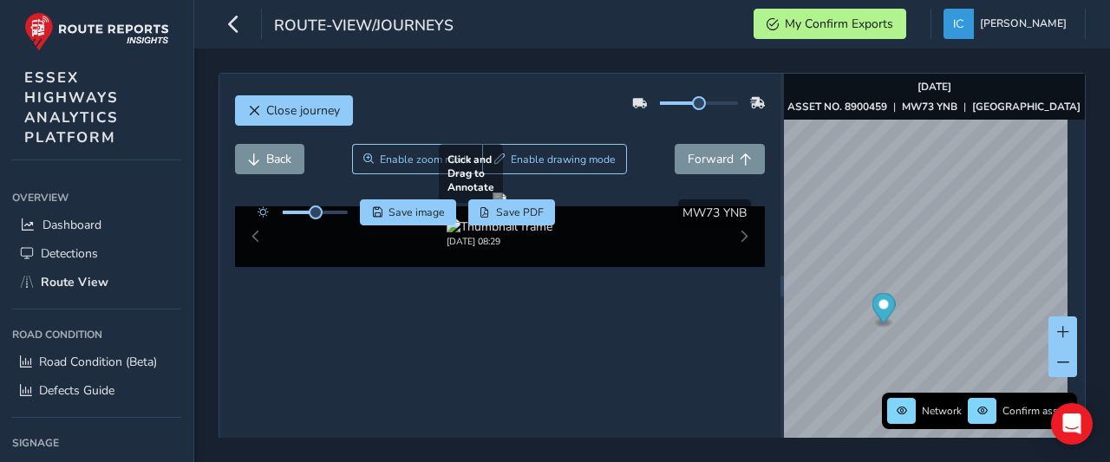
drag, startPoint x: 456, startPoint y: 363, endPoint x: 462, endPoint y: 299, distance: 64.5
click at [493, 206] on div at bounding box center [500, 200] width 14 height 14
